Goal: Transaction & Acquisition: Purchase product/service

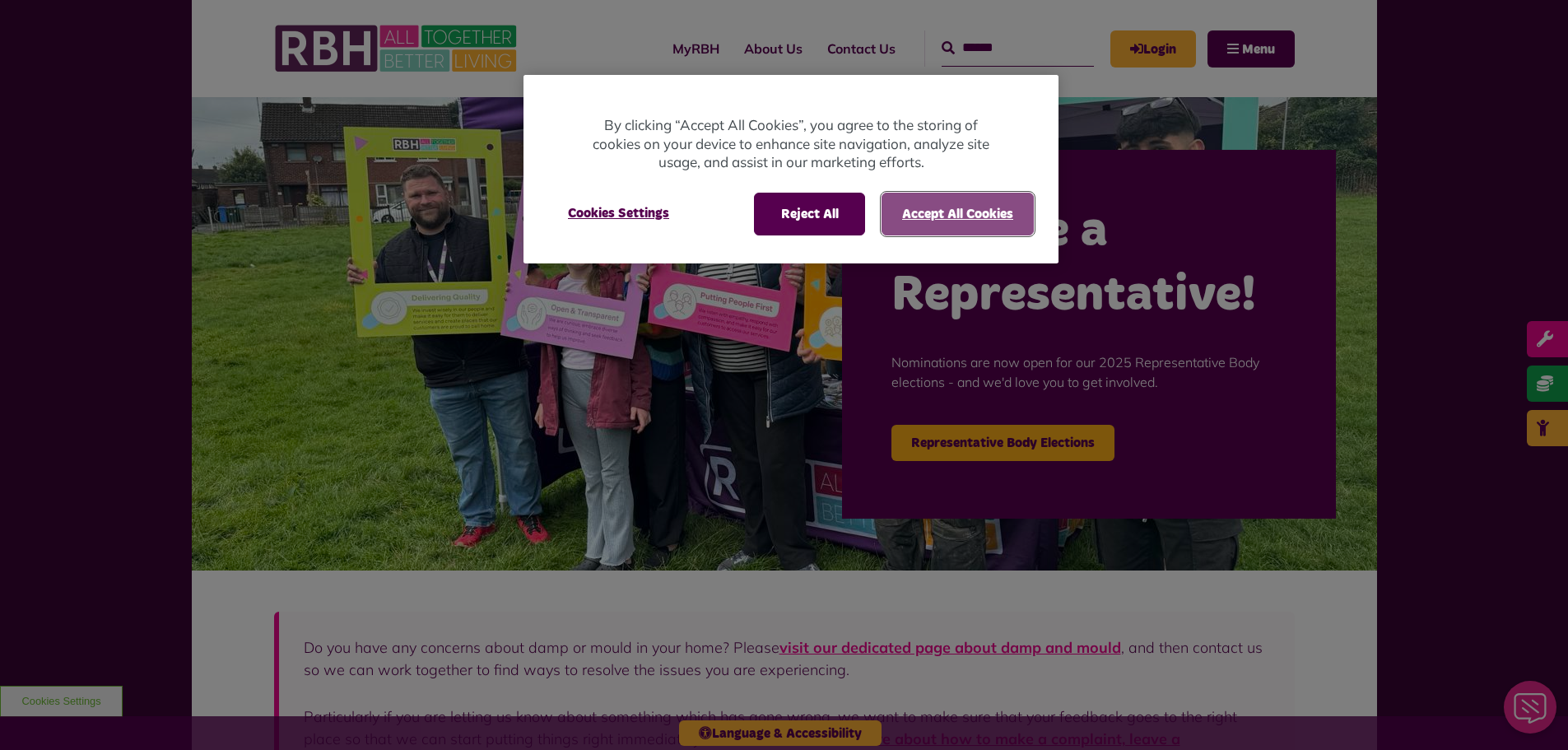
click at [973, 206] on button "Accept All Cookies" at bounding box center [958, 214] width 152 height 43
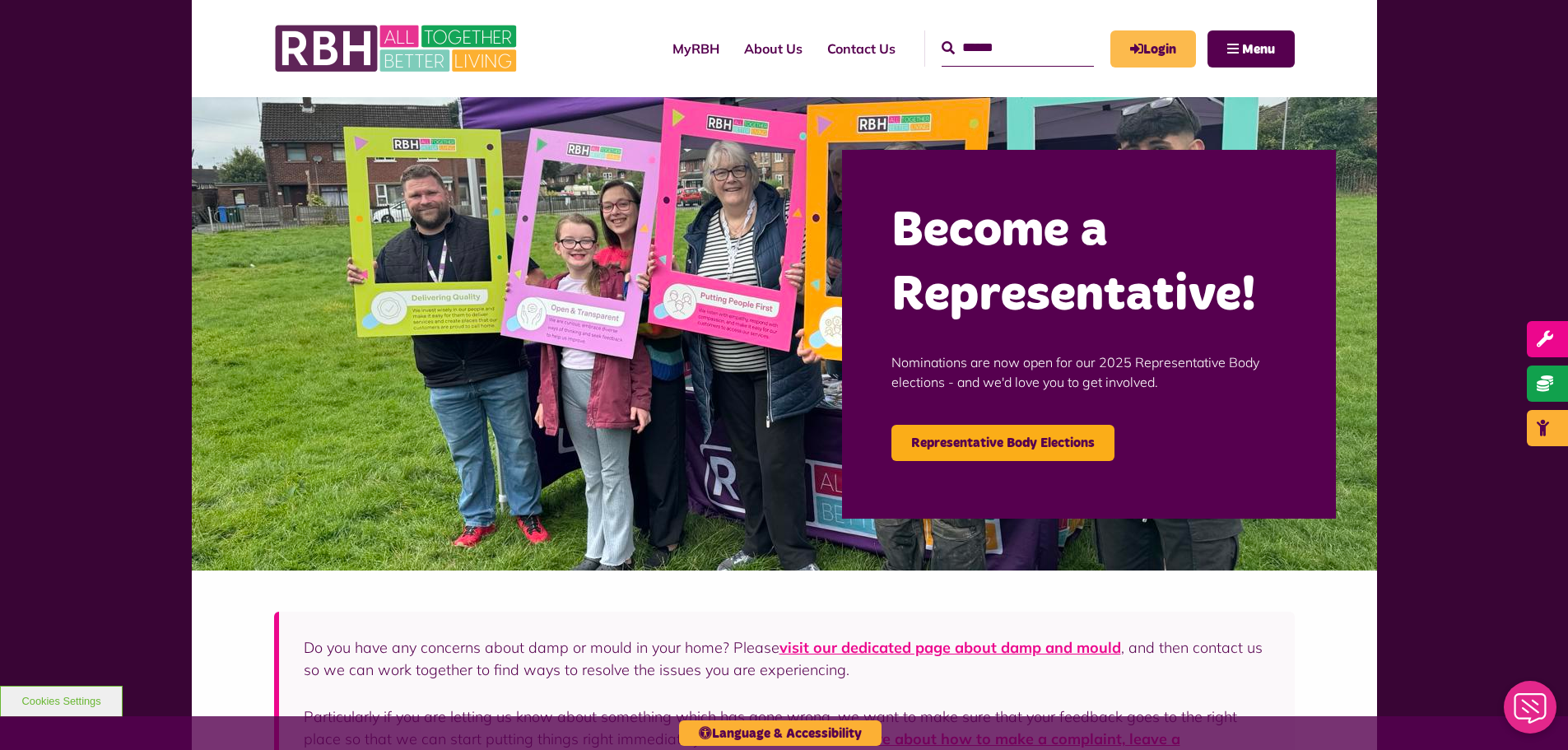
click at [1168, 52] on link "Login" at bounding box center [1154, 48] width 86 height 37
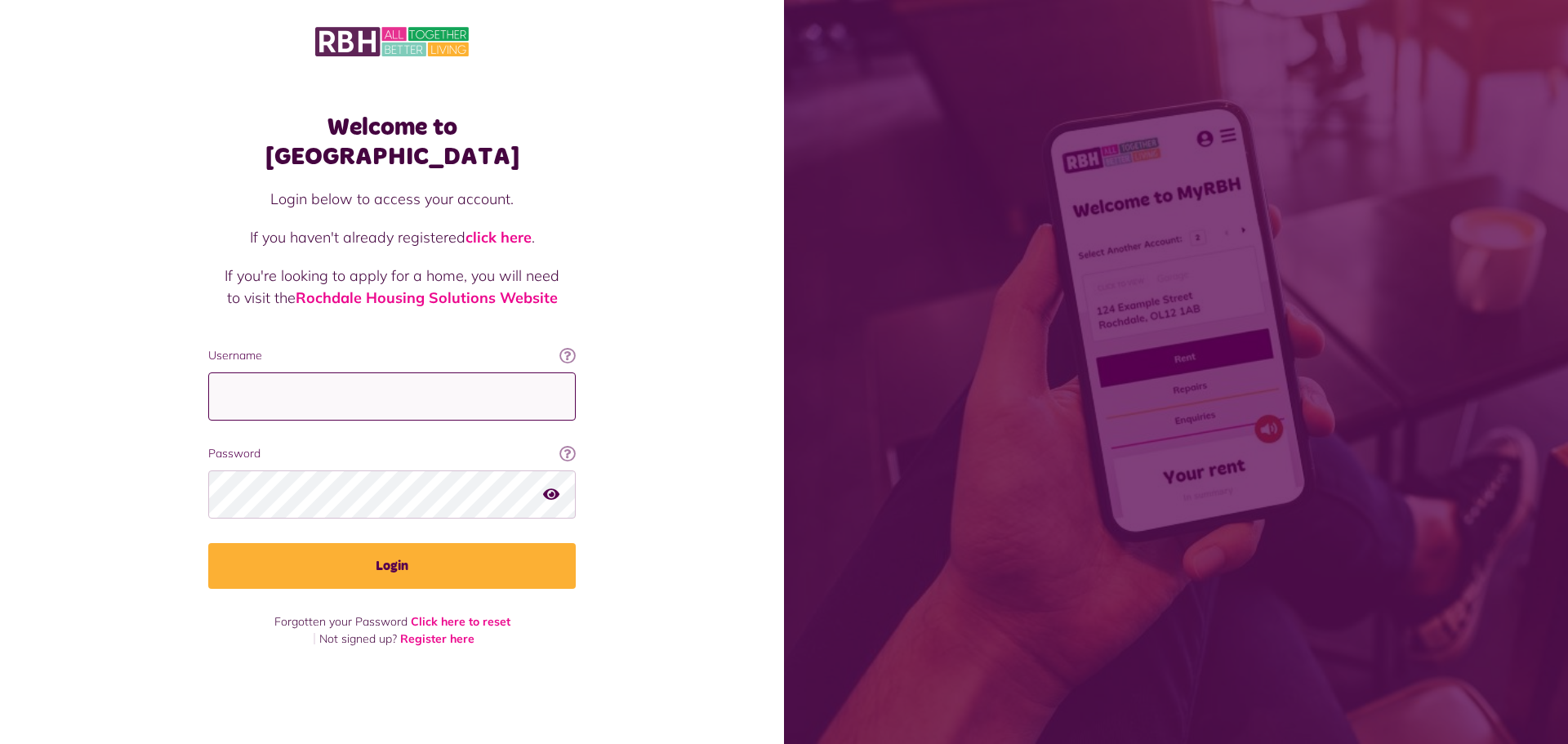
click at [460, 384] on input "Username" at bounding box center [392, 396] width 368 height 49
paste input "**********"
type input "**********"
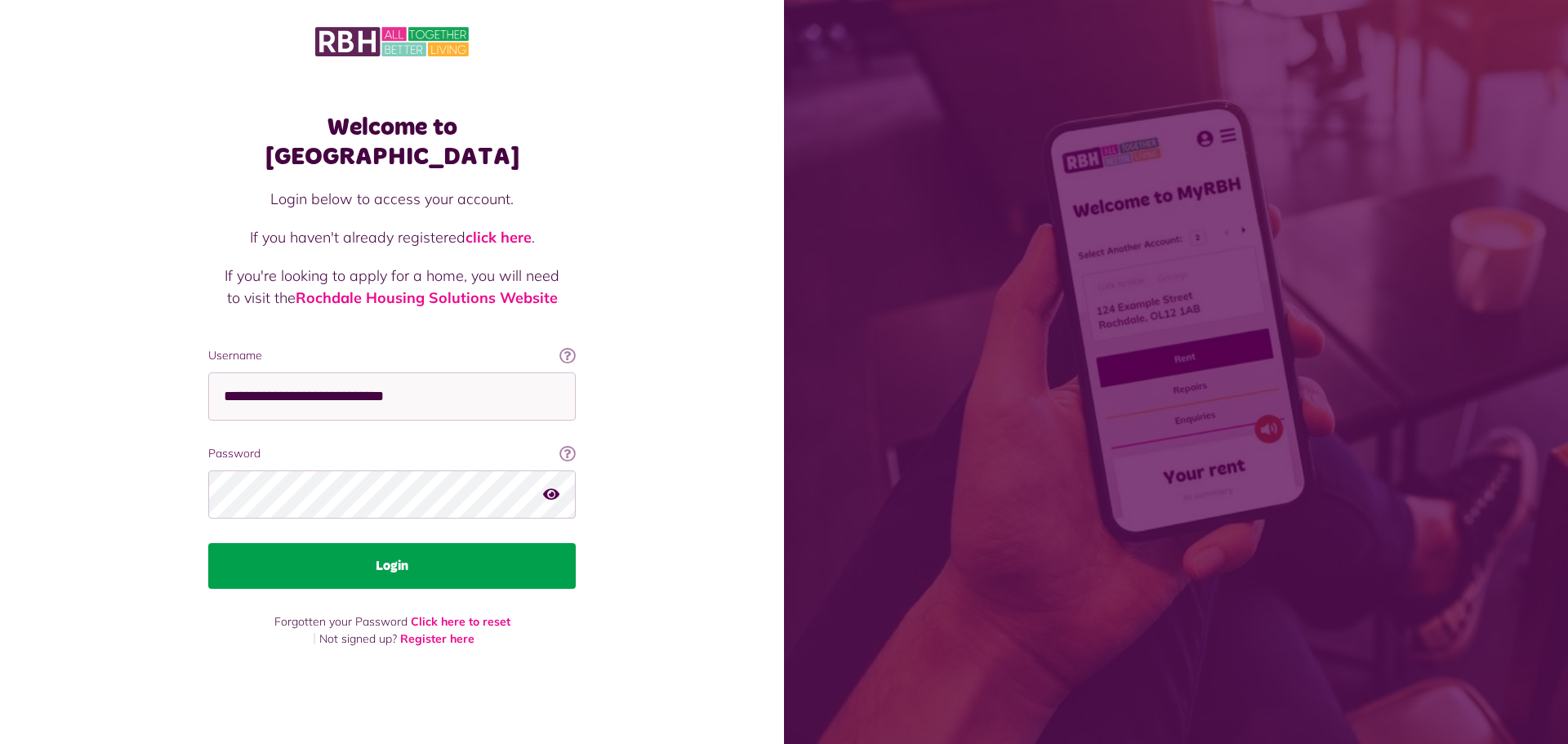
click at [488, 544] on button "Login" at bounding box center [392, 566] width 368 height 46
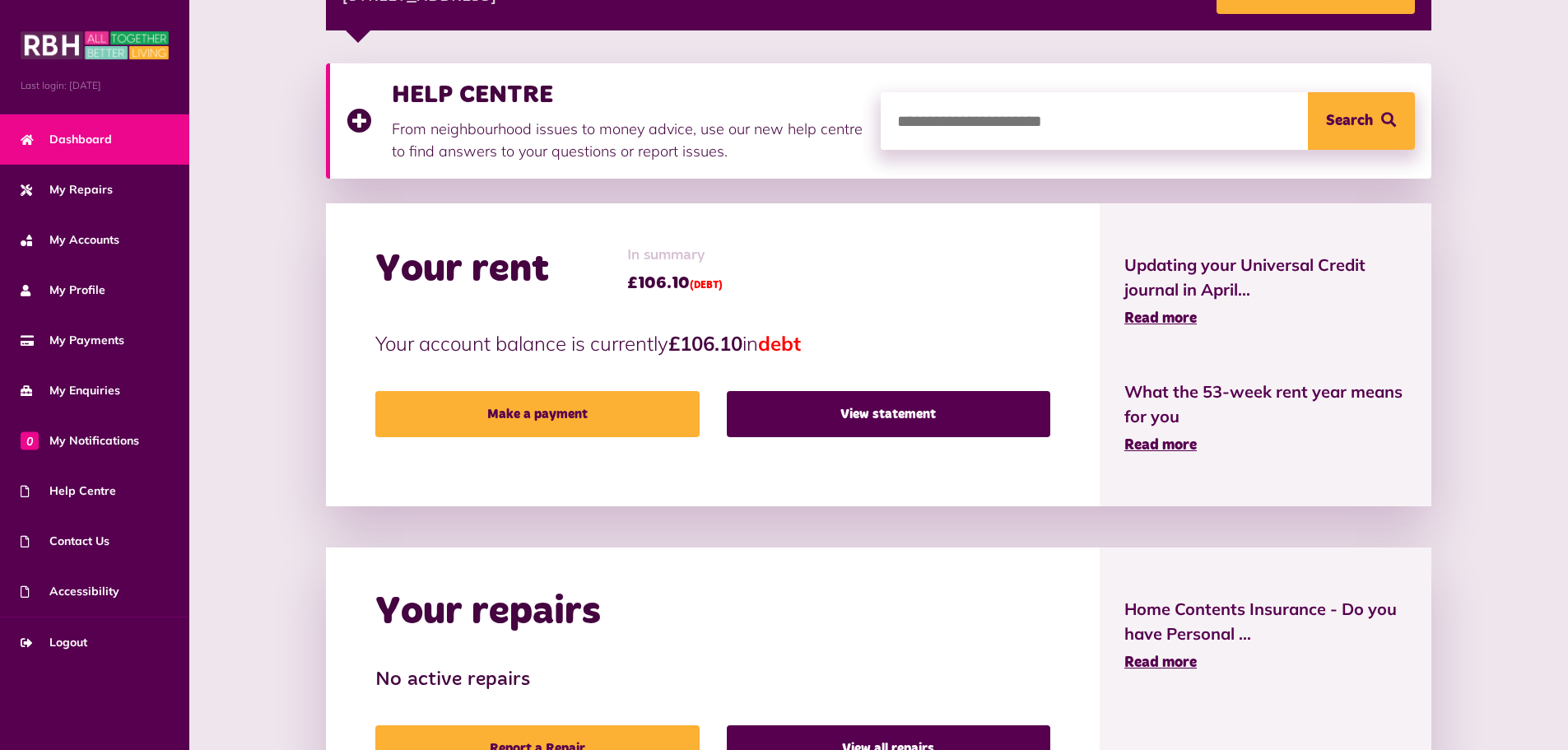
scroll to position [329, 0]
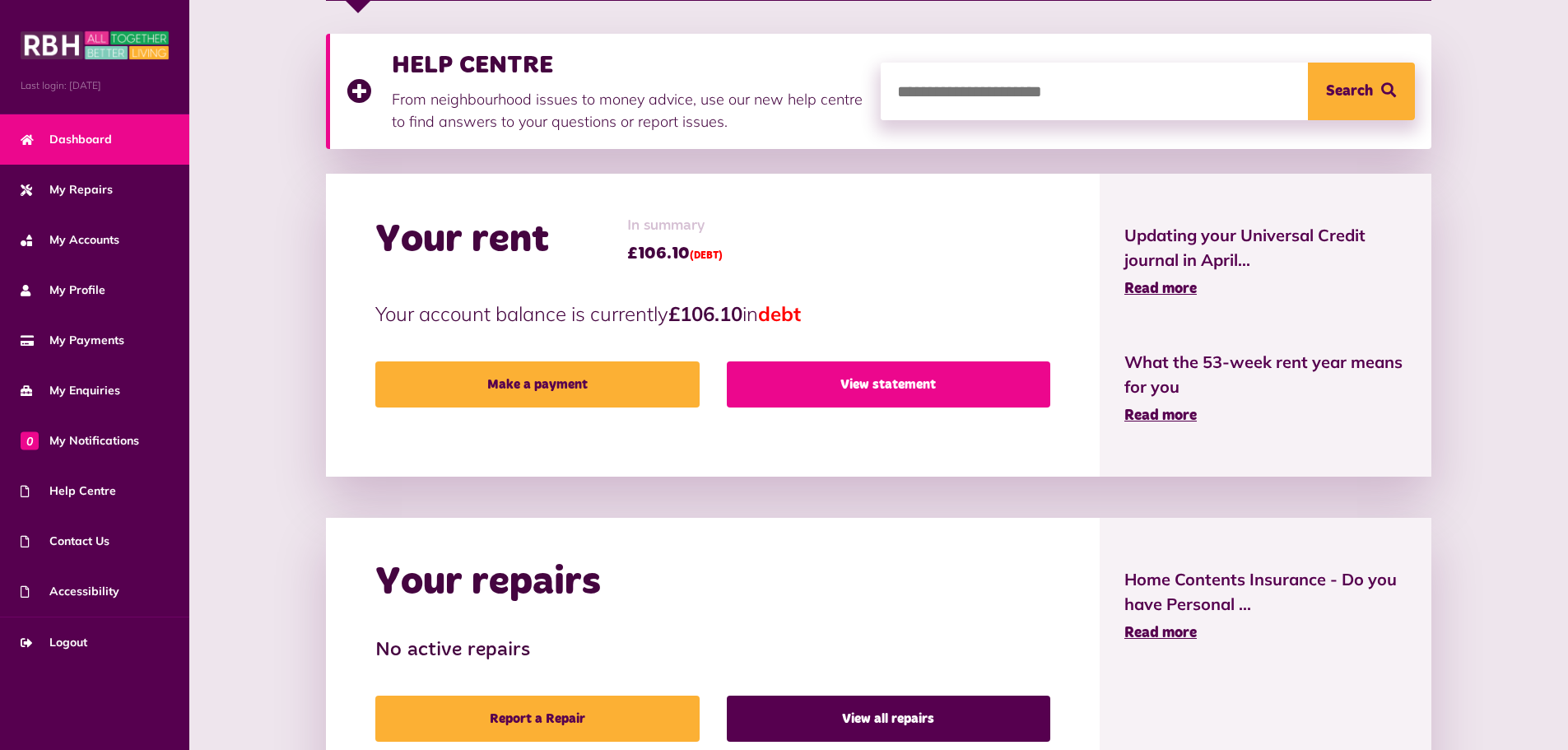
click at [762, 380] on link "View statement" at bounding box center [889, 384] width 324 height 46
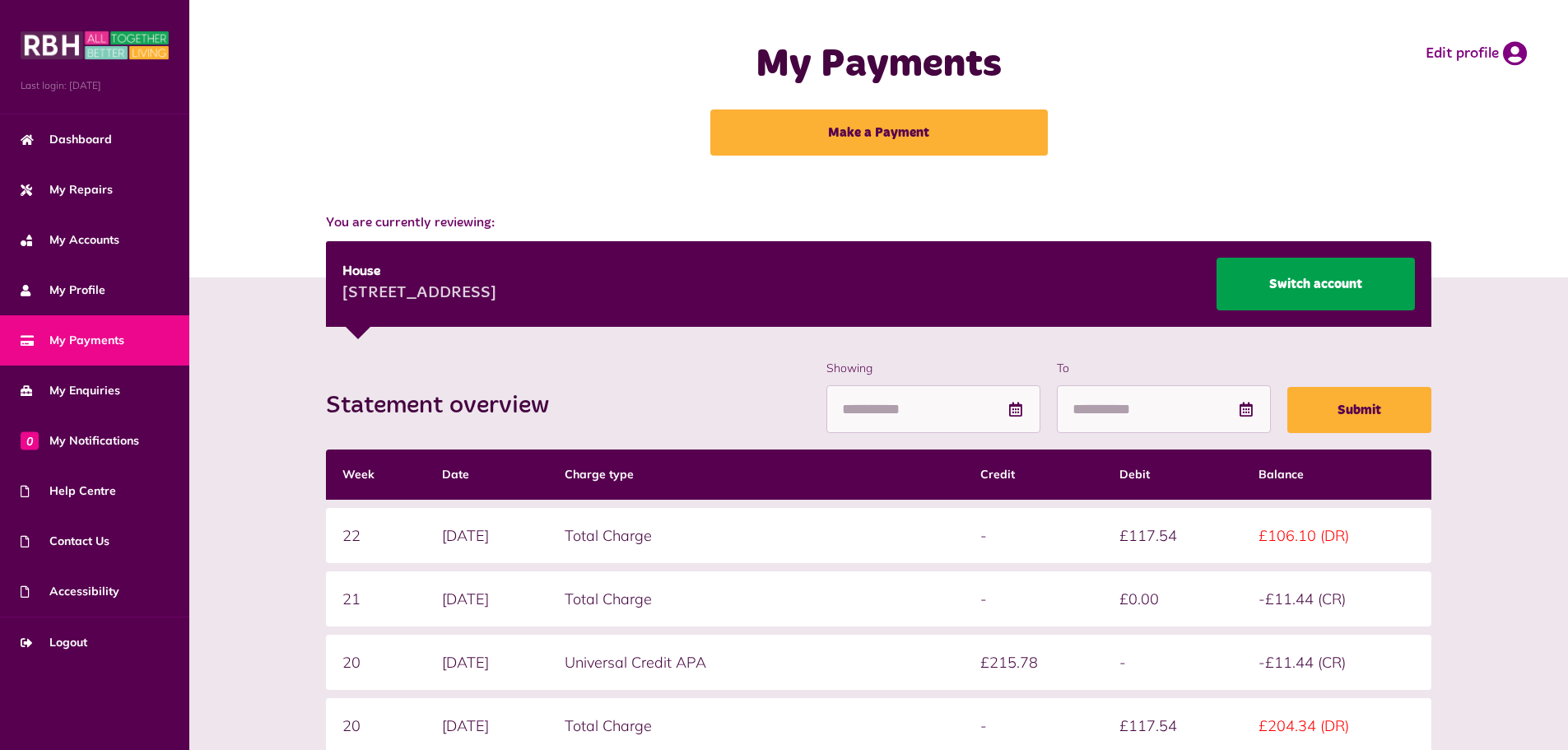
click at [1364, 286] on link "Switch account" at bounding box center [1316, 284] width 198 height 53
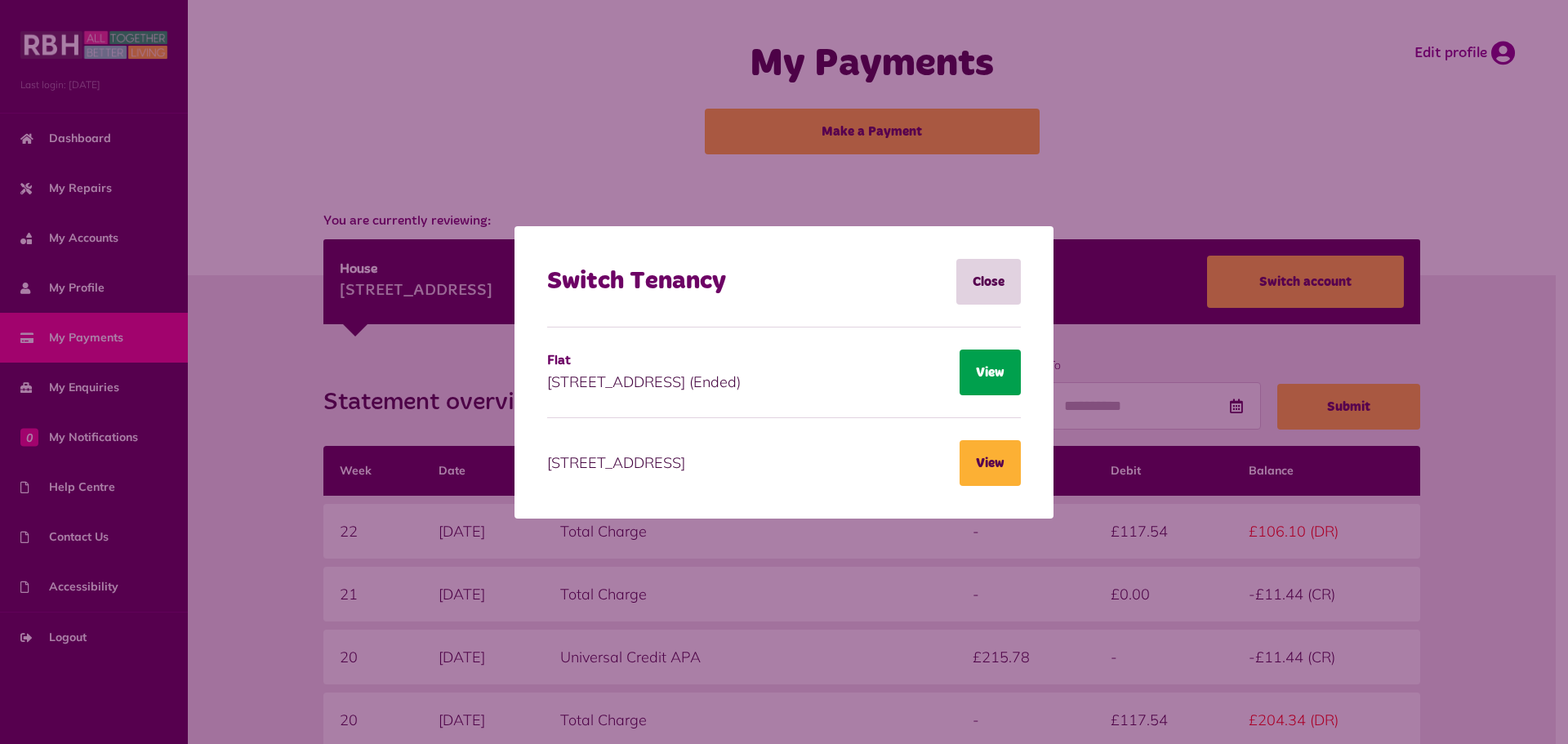
click at [987, 373] on button "View" at bounding box center [990, 372] width 61 height 46
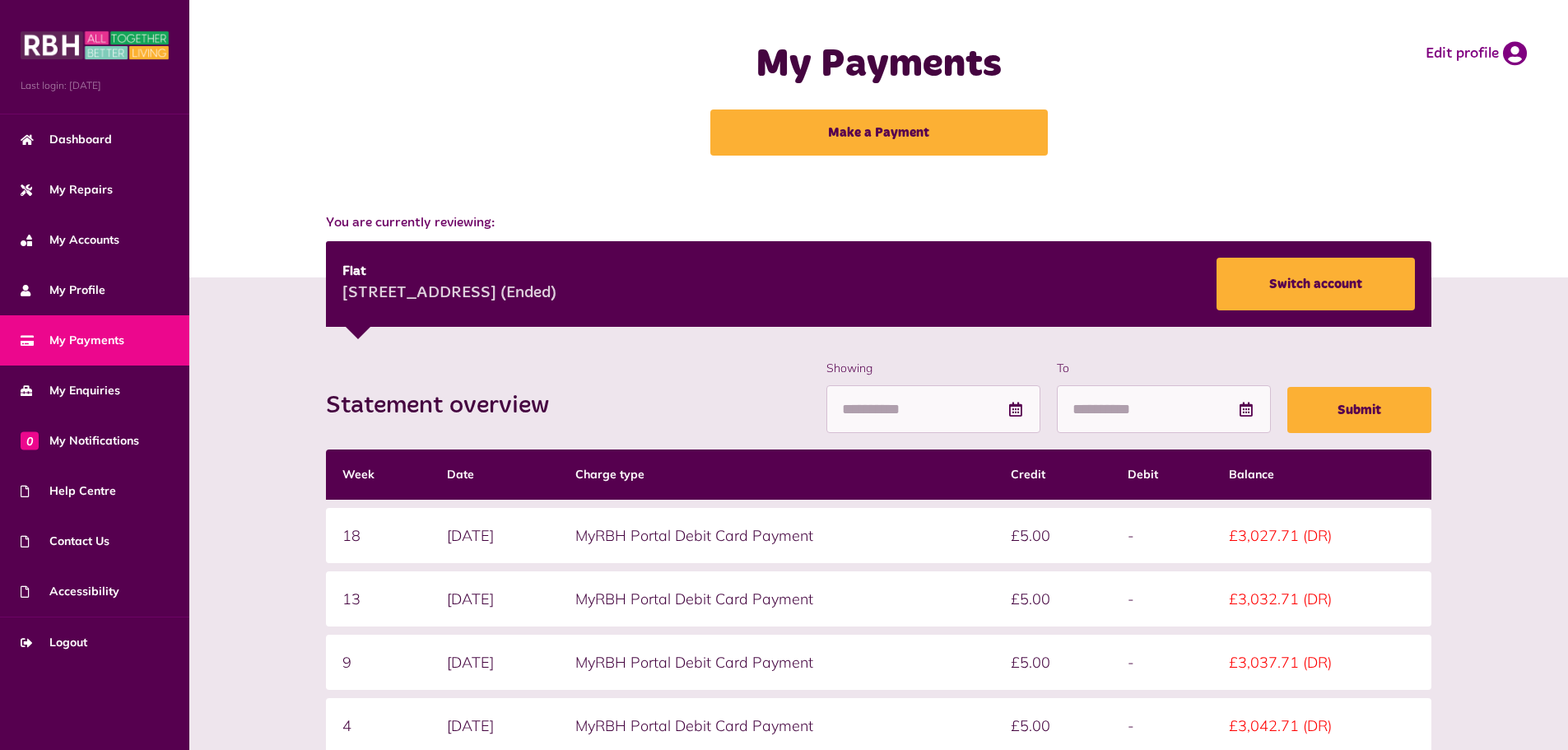
click at [315, 422] on div "Statement overview Showing To Submit Week Date Charge type Credit Debit Balance…" at bounding box center [879, 693] width 1346 height 667
click at [315, 409] on div "Statement overview Showing To Submit Week Date Charge type Credit Debit Balance…" at bounding box center [879, 693] width 1346 height 667
click at [315, 405] on div "Statement overview Showing To Submit Week Date Charge type Credit Debit Balance…" at bounding box center [879, 693] width 1346 height 667
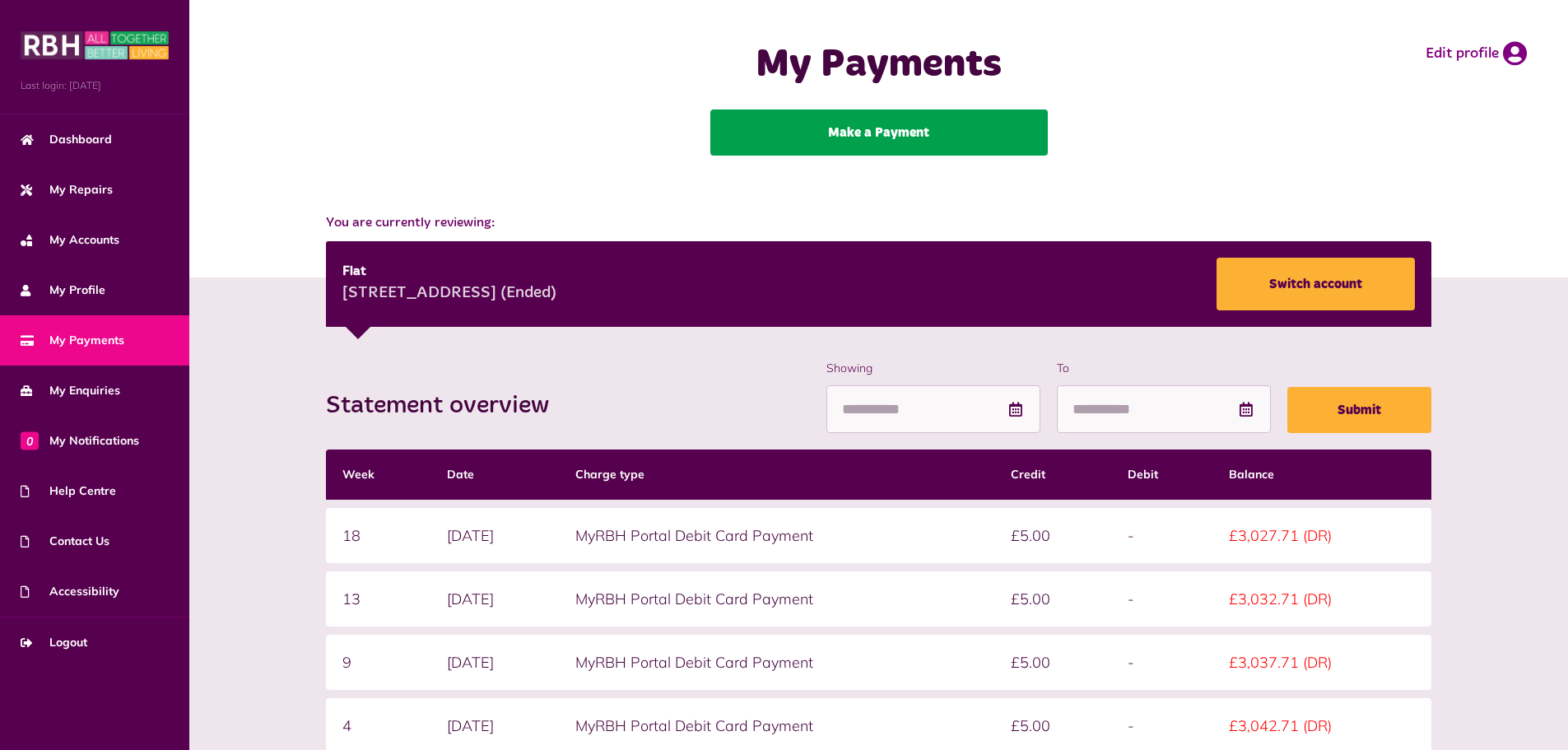
click at [856, 142] on link "Make a Payment" at bounding box center [880, 133] width 338 height 46
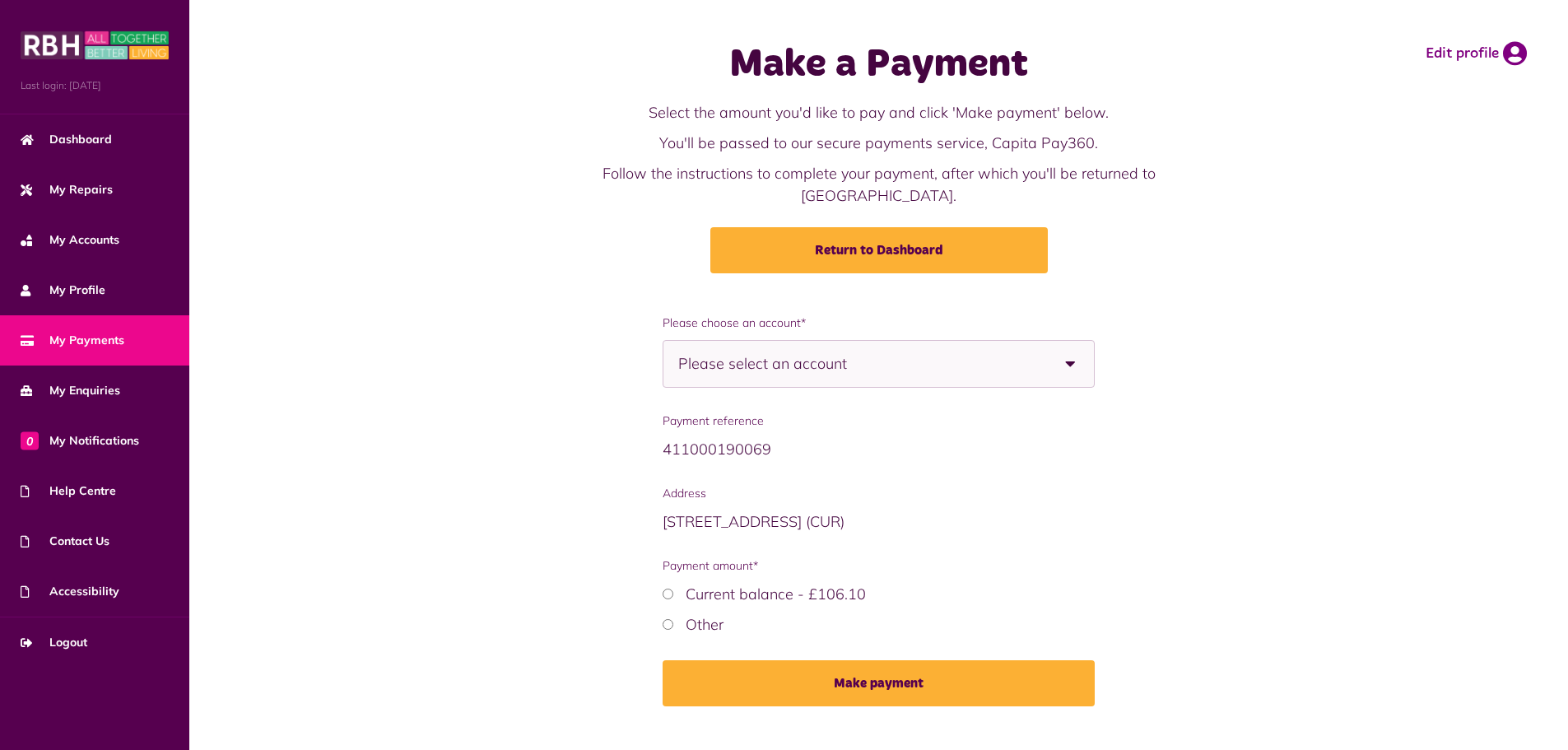
click at [881, 341] on span "Please select an account" at bounding box center [791, 364] width 226 height 46
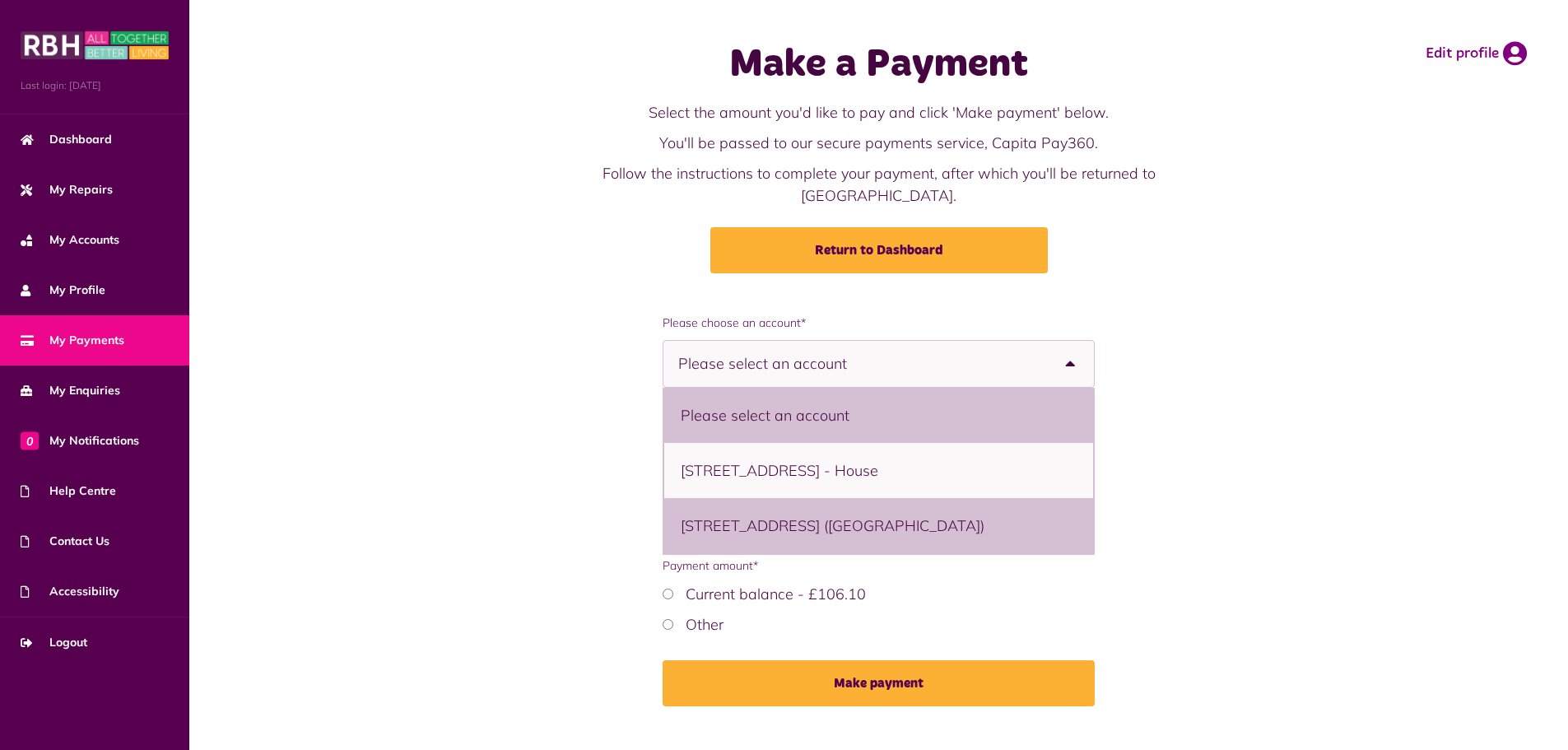
click at [813, 498] on li "10 Drake Road, Littleborough, OL15 9PS - Flat (Ended)" at bounding box center [878, 525] width 429 height 55
select select "**********"
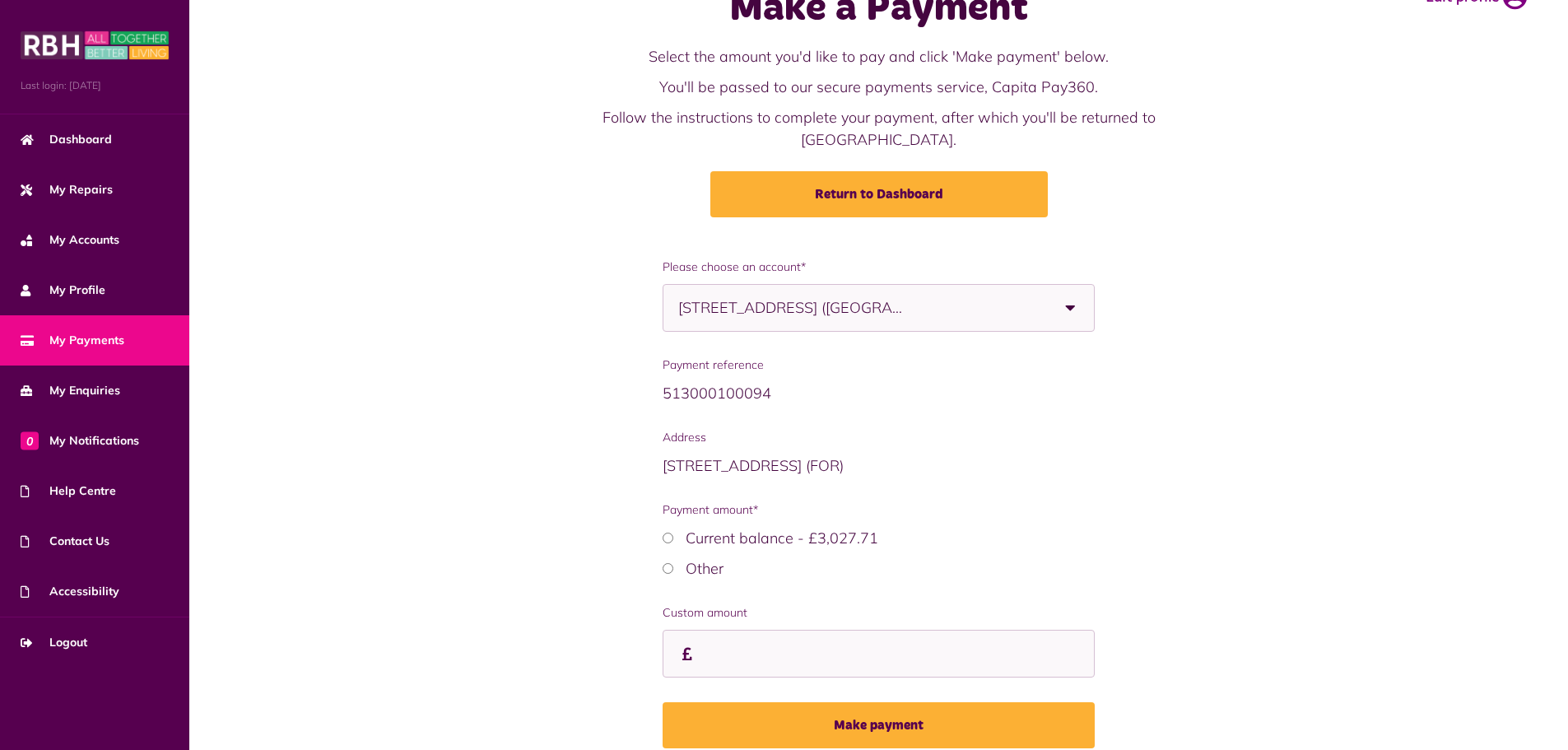
scroll to position [106, 0]
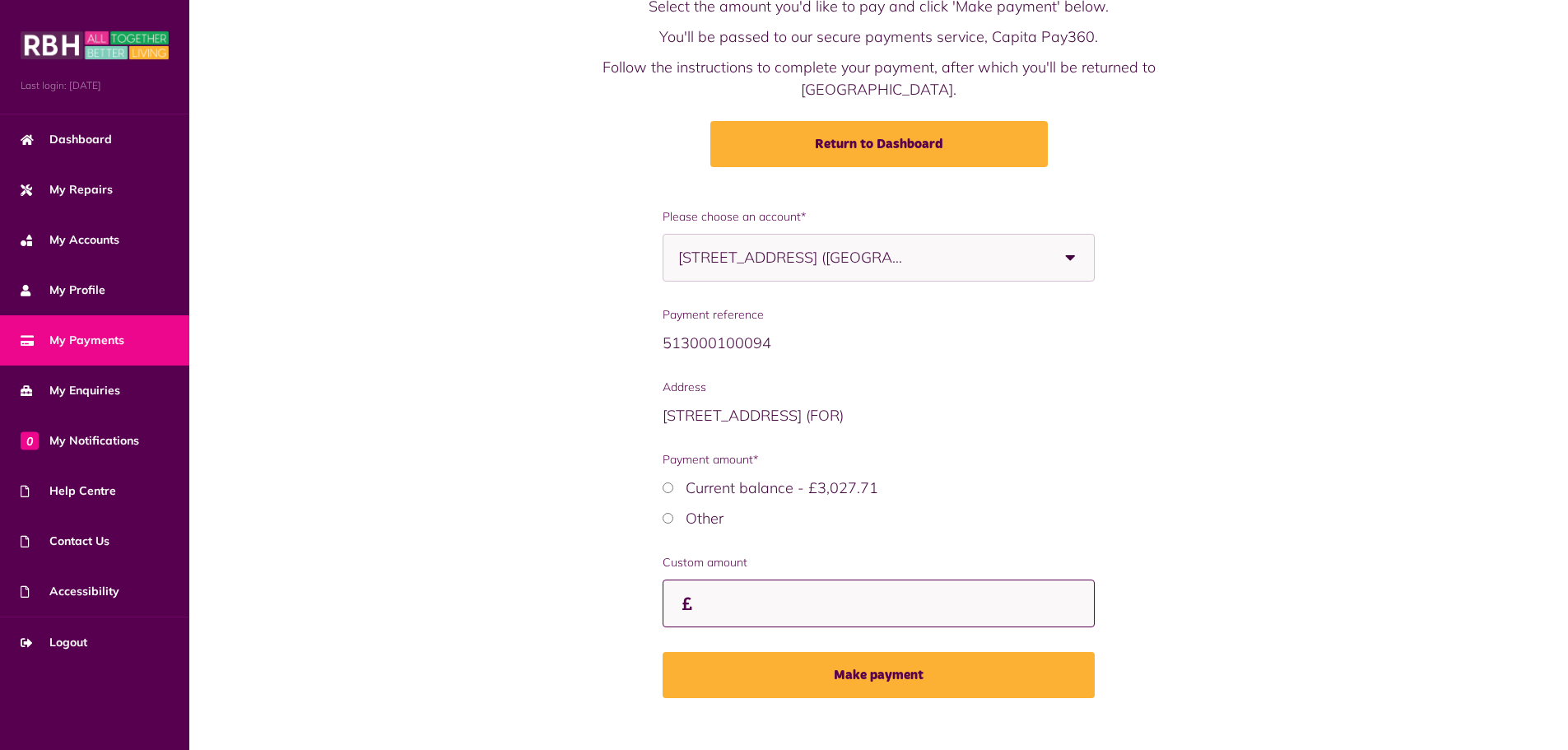
click at [0, 0] on input "Custom amount" at bounding box center [0, 0] width 0 height 0
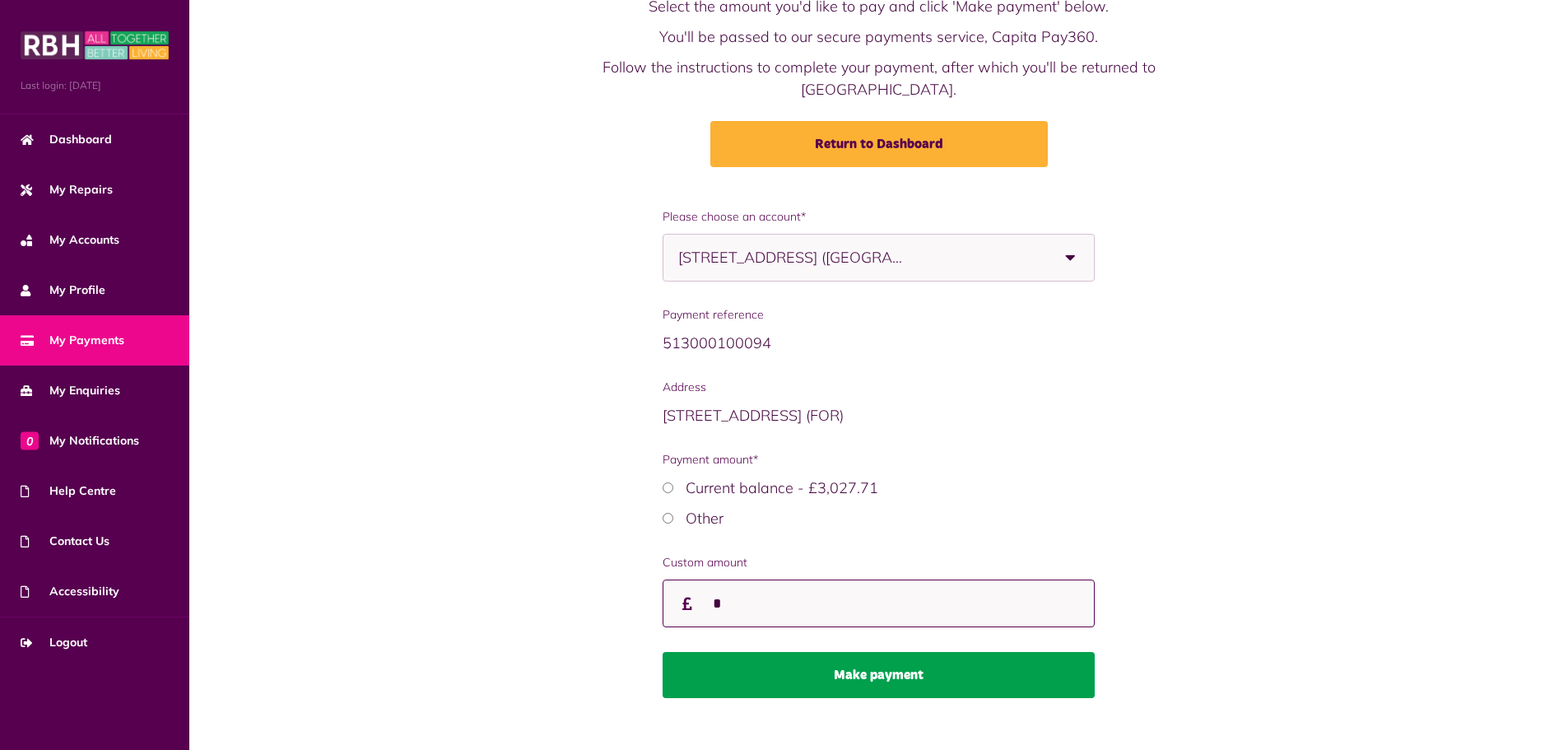
type input "*"
click at [756, 652] on button "Make payment" at bounding box center [879, 675] width 432 height 46
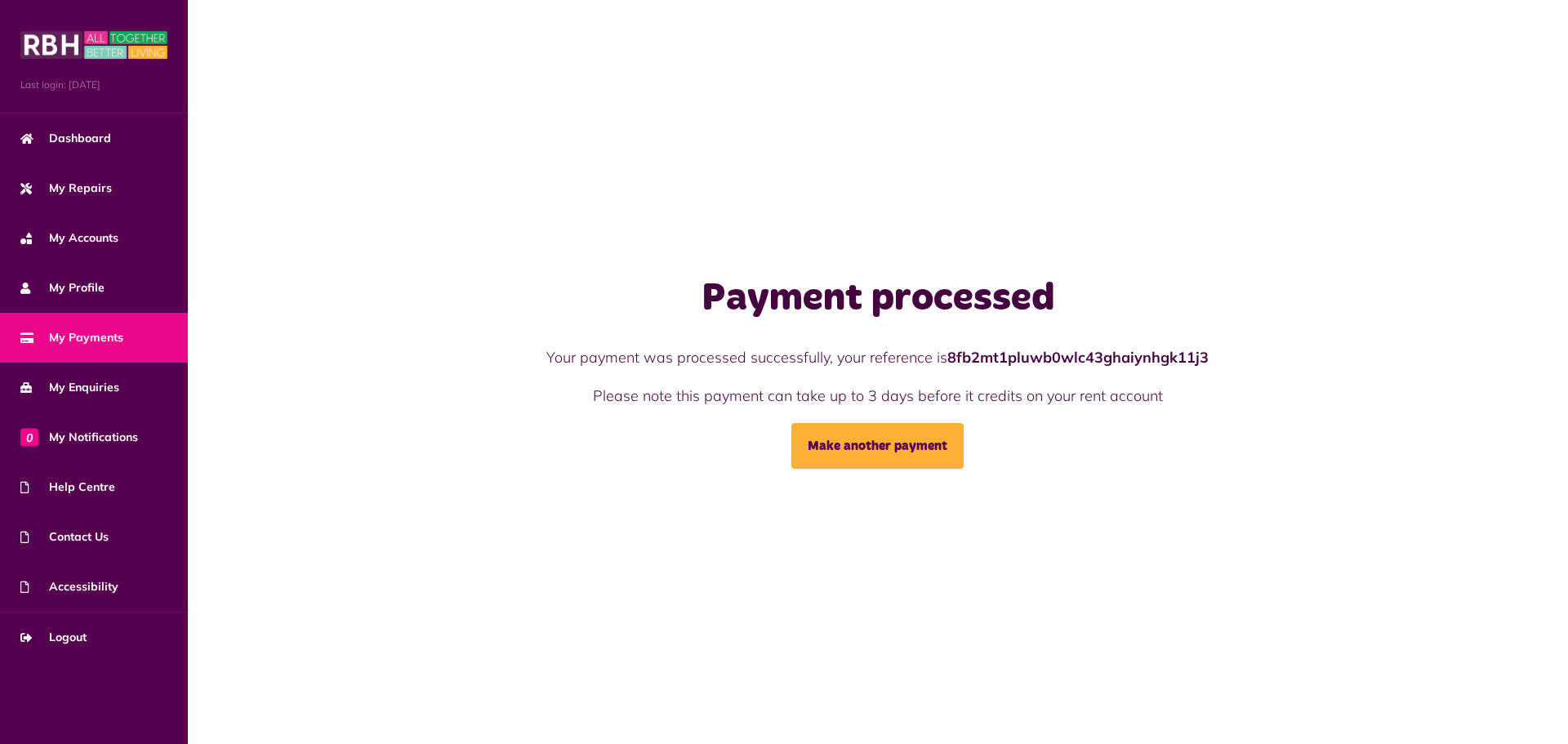
click at [51, 338] on span "My Payments" at bounding box center [72, 337] width 103 height 17
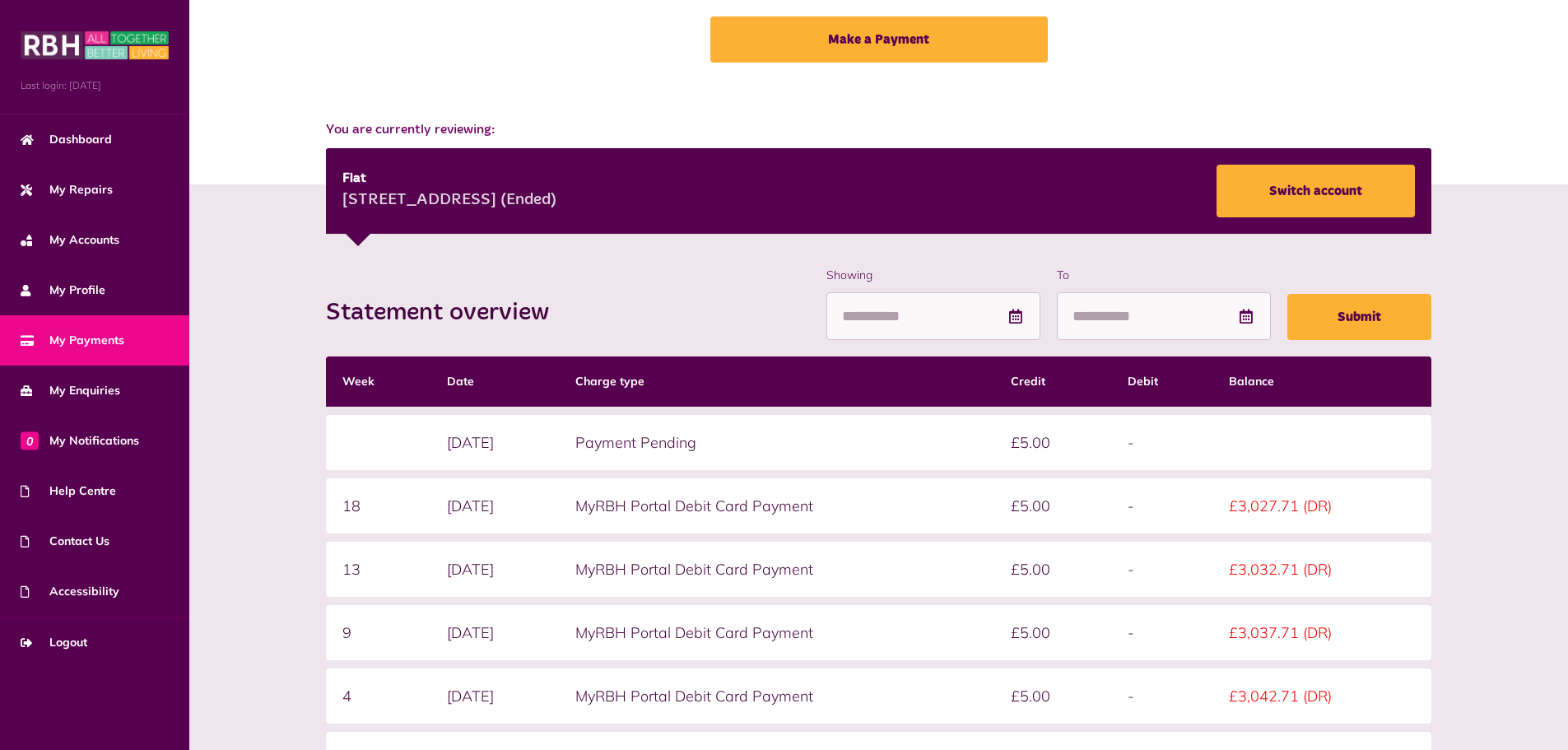
scroll to position [184, 0]
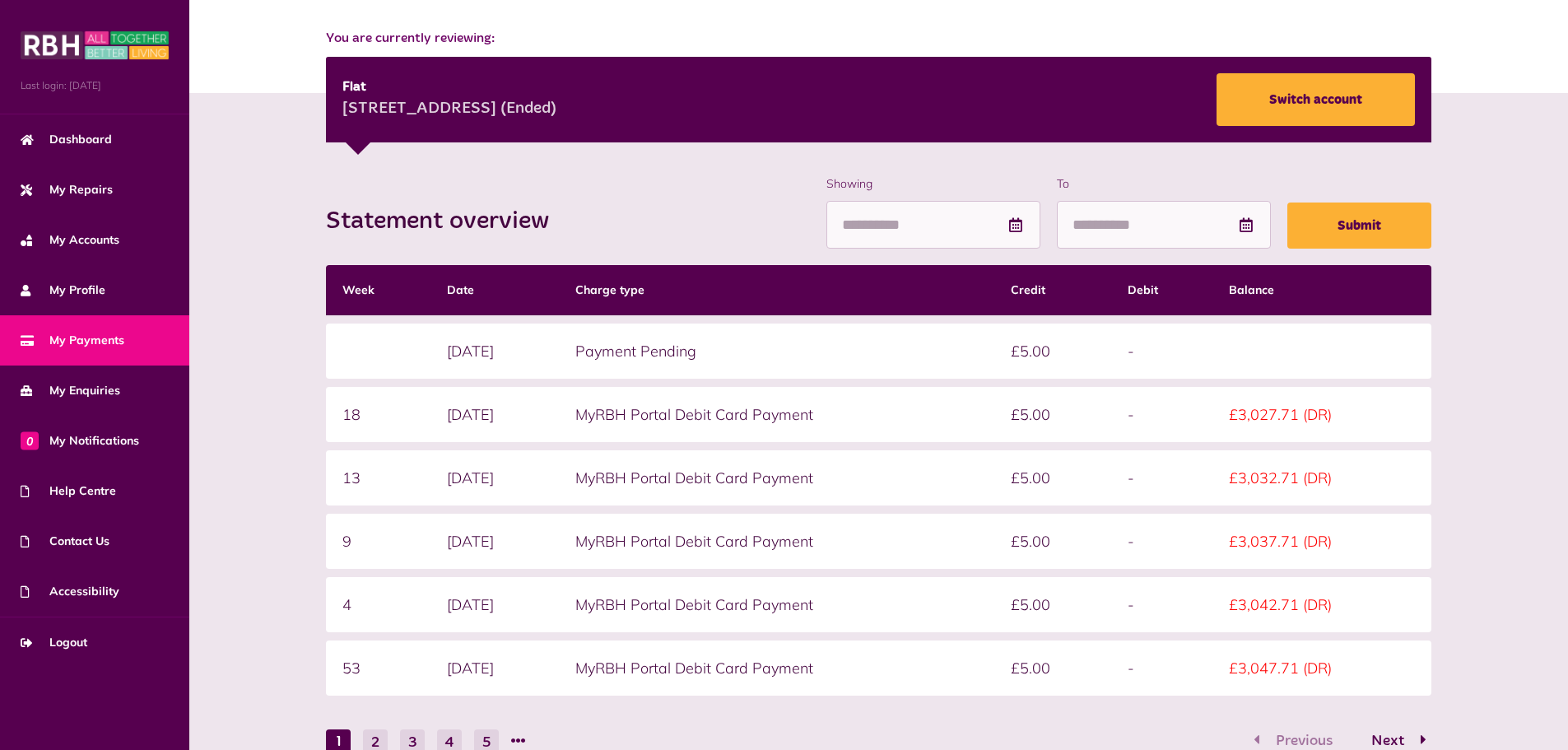
drag, startPoint x: 534, startPoint y: 668, endPoint x: 403, endPoint y: 658, distance: 131.3
click at [403, 658] on tr "53 [DATE] MyRBH Portal Debit Card Payment £5.00 - £3,047.71 (DR)" at bounding box center [878, 668] width 1105 height 55
click at [380, 591] on td "4" at bounding box center [378, 604] width 105 height 55
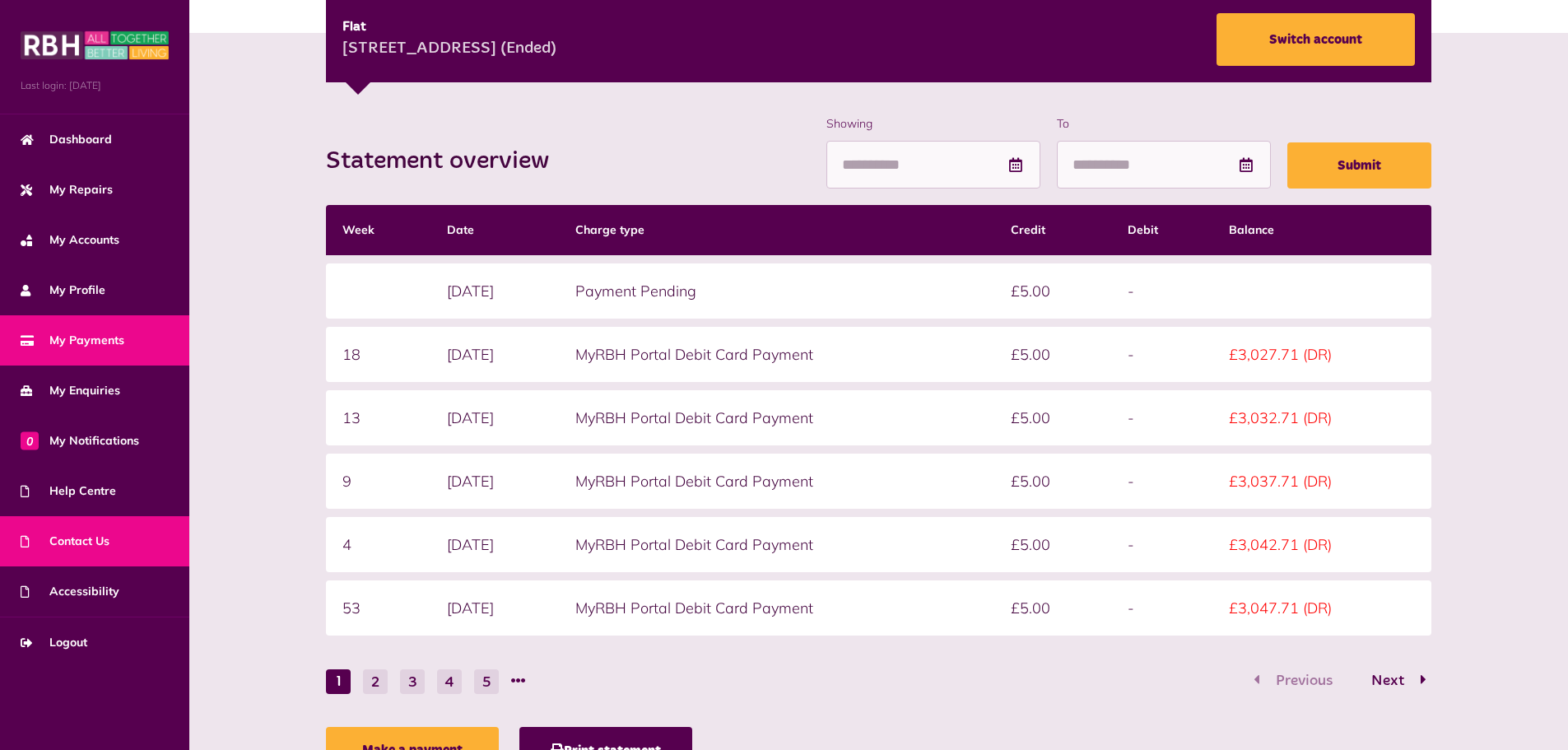
scroll to position [325, 0]
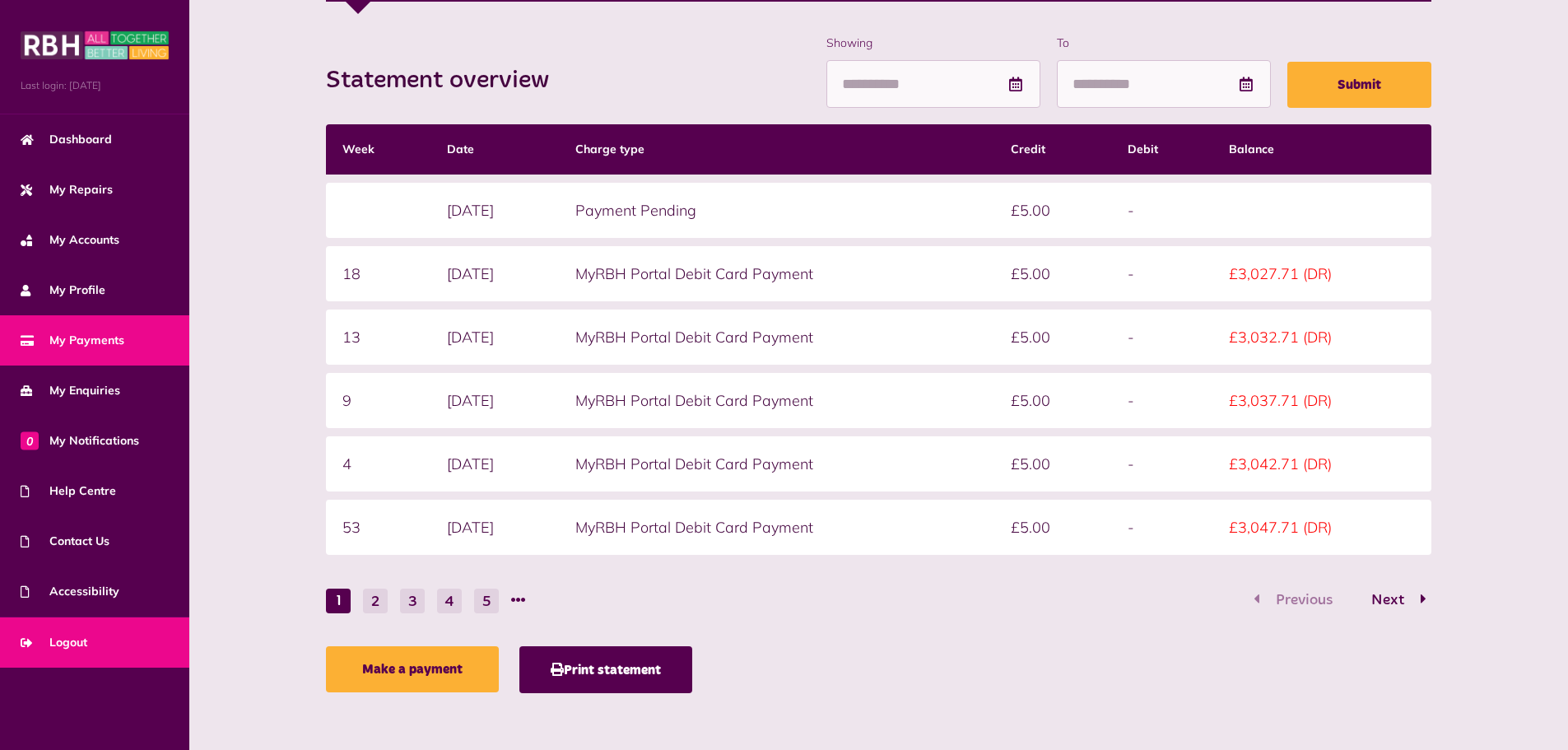
click at [82, 640] on span "Logout" at bounding box center [54, 642] width 67 height 17
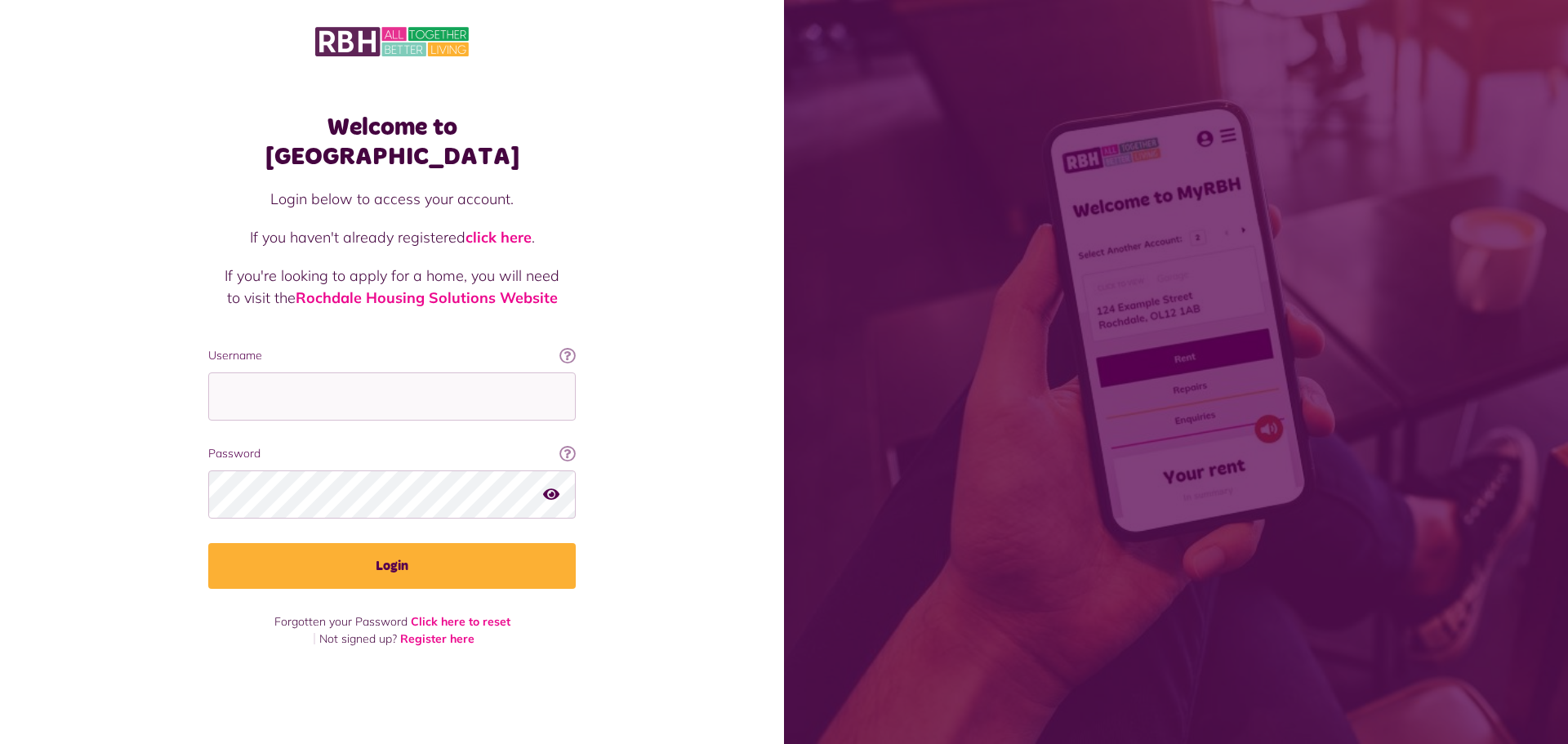
click at [81, 124] on div "Welcome to [GEOGRAPHIC_DATA] Login below to access your account. If you haven't…" at bounding box center [392, 343] width 784 height 686
click at [89, 168] on div "Welcome to [GEOGRAPHIC_DATA] Login below to access your account. If you haven't…" at bounding box center [392, 343] width 784 height 686
click at [93, 184] on div "Welcome to [GEOGRAPHIC_DATA] Login below to access your account. If you haven't…" at bounding box center [392, 343] width 784 height 686
